Goal: Information Seeking & Learning: Understand process/instructions

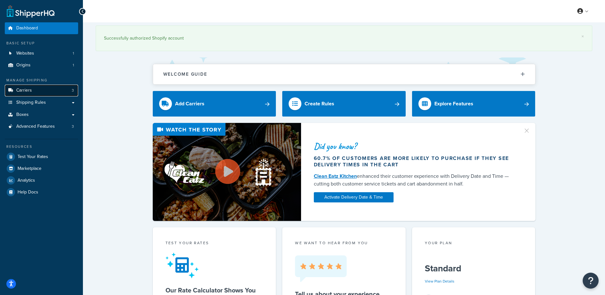
click at [44, 87] on link "Carriers 3" at bounding box center [41, 91] width 73 height 12
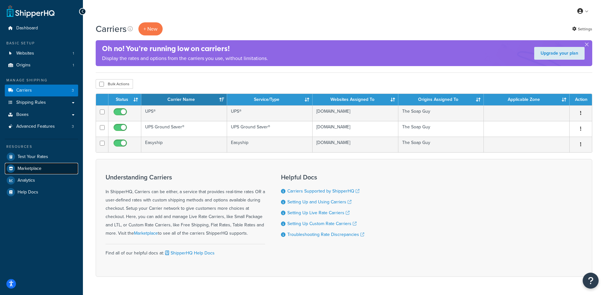
click at [49, 166] on link "Marketplace" at bounding box center [41, 168] width 73 height 11
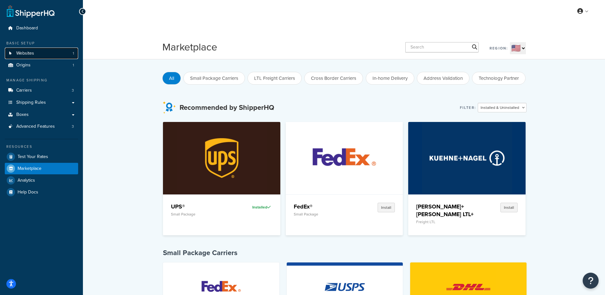
click at [33, 51] on span "Websites" at bounding box center [25, 53] width 18 height 5
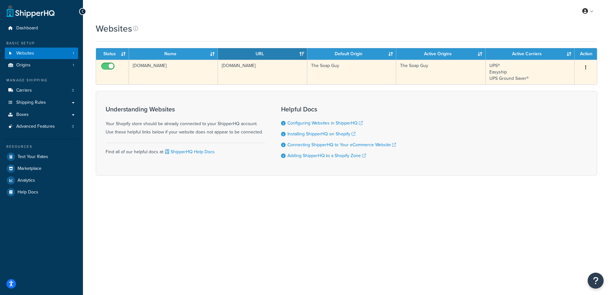
click at [176, 70] on td "667ecf-6.myshopify.com" at bounding box center [173, 72] width 89 height 25
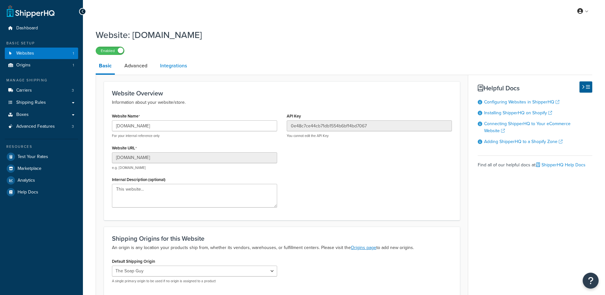
drag, startPoint x: 0, startPoint y: 0, endPoint x: 176, endPoint y: 70, distance: 188.8
click at [176, 69] on link "Integrations" at bounding box center [173, 65] width 33 height 15
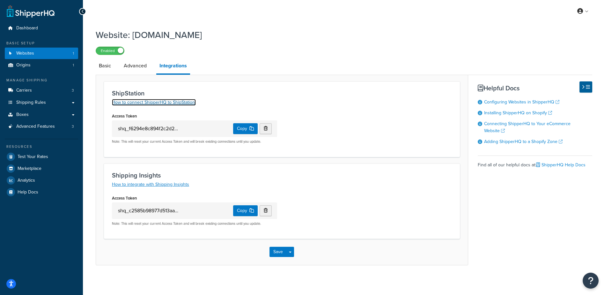
click at [177, 102] on link "How to connect ShipperHQ to ShipStation." at bounding box center [154, 102] width 84 height 7
